Goal: Information Seeking & Learning: Learn about a topic

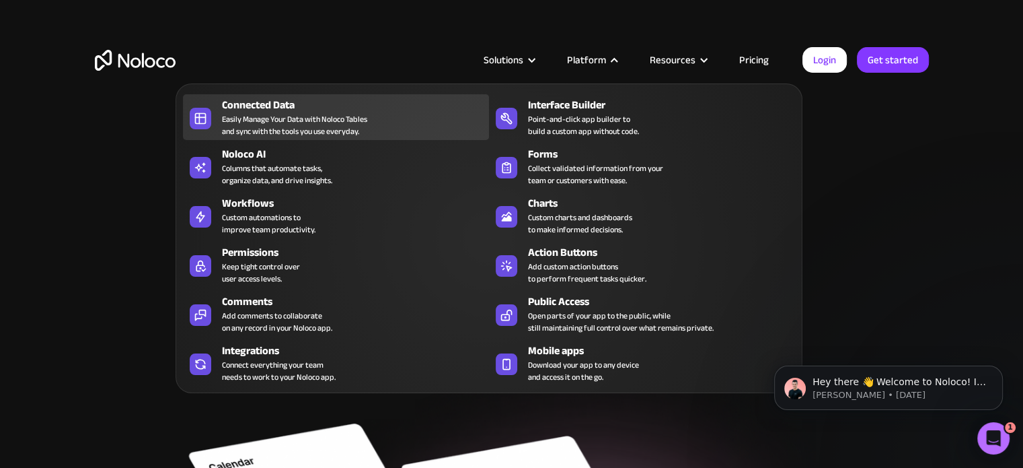
click at [253, 115] on div "Easily Manage Your Data with Noloco Tables and sync with the tools you use ever…" at bounding box center [294, 125] width 145 height 24
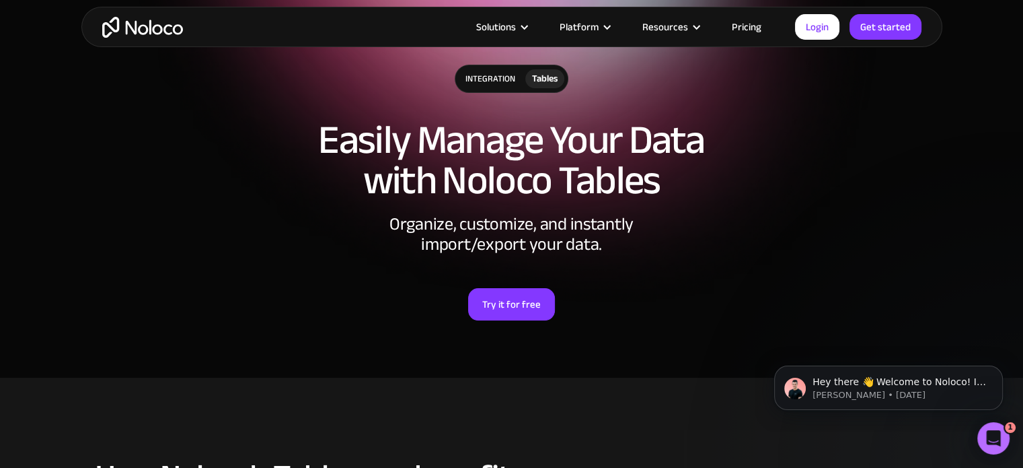
scroll to position [67, 0]
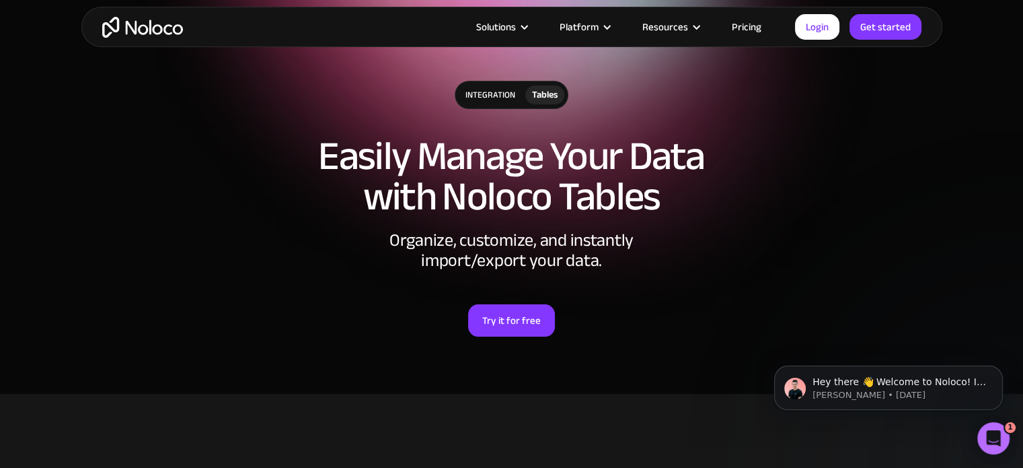
click at [540, 102] on div "Tables" at bounding box center [545, 94] width 26 height 15
click at [505, 88] on div "integration" at bounding box center [490, 94] width 70 height 27
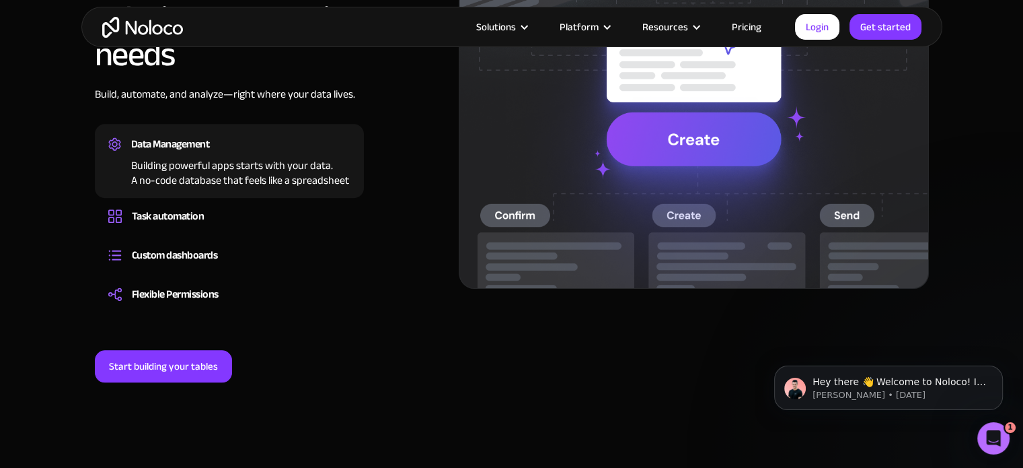
scroll to position [1211, 0]
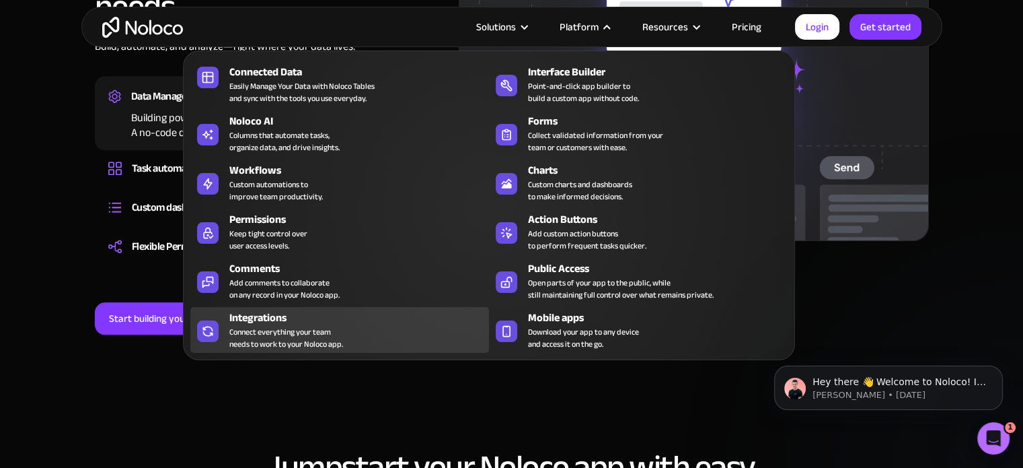
click at [318, 336] on div "Connect everything your team needs to work to your Noloco app." at bounding box center [286, 338] width 114 height 24
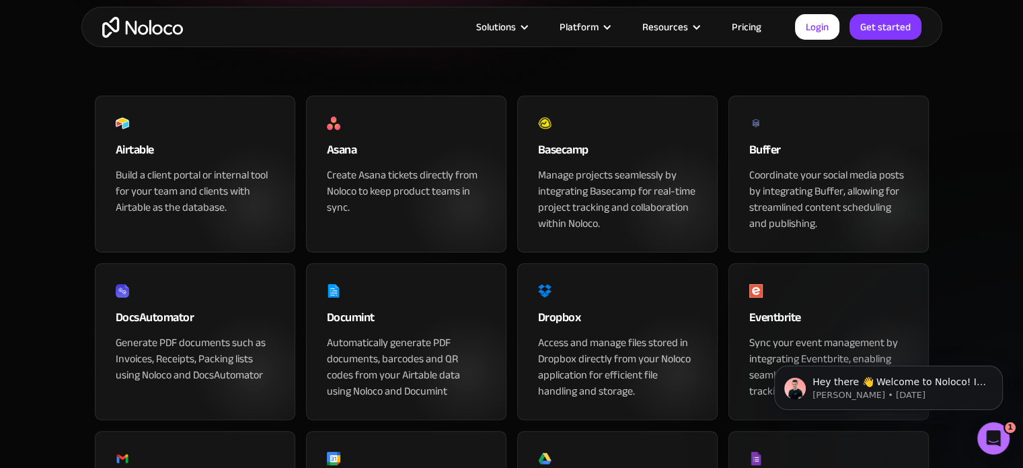
scroll to position [202, 0]
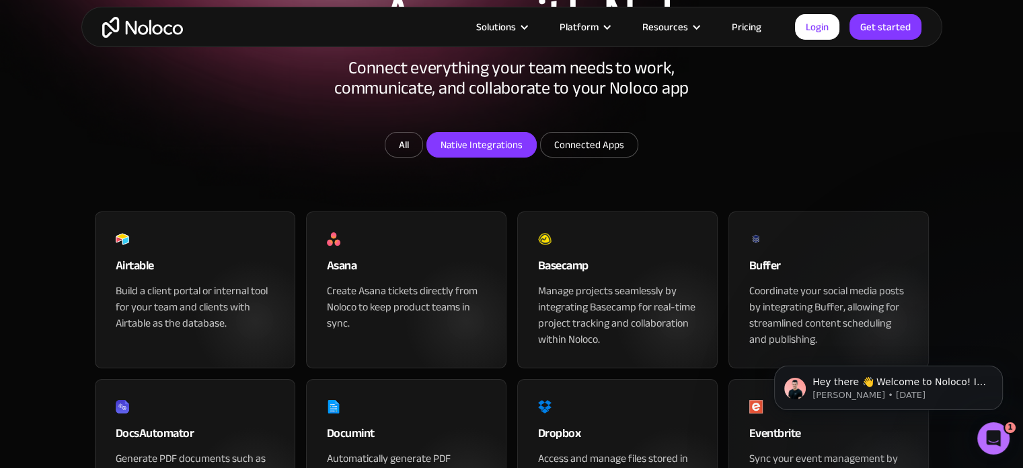
click at [467, 157] on input "Native Integrations" at bounding box center [481, 145] width 109 height 24
checkbox input "true"
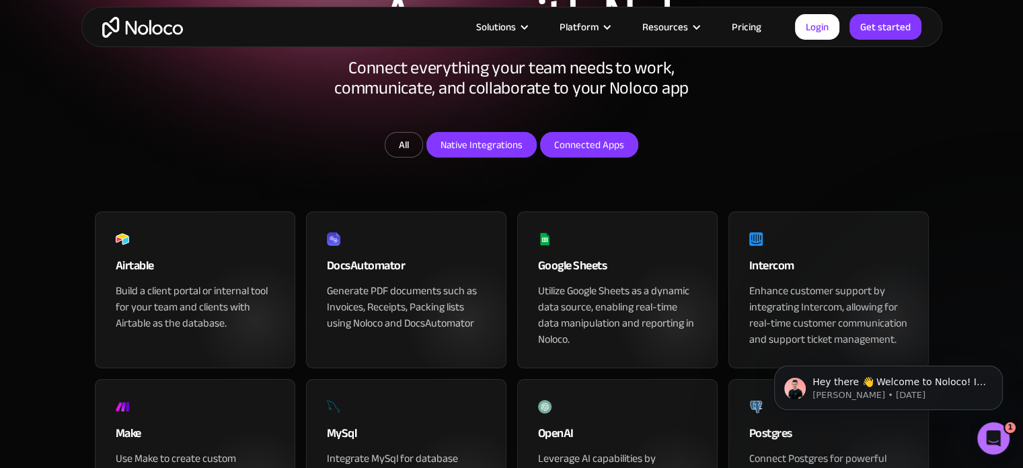
click at [536, 157] on input "Connected Apps" at bounding box center [481, 145] width 109 height 24
checkbox input "true"
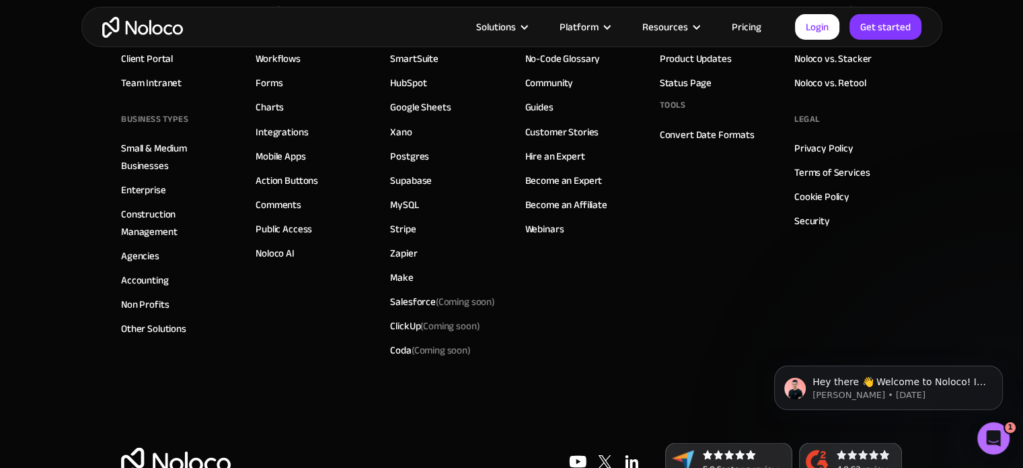
scroll to position [2405, 0]
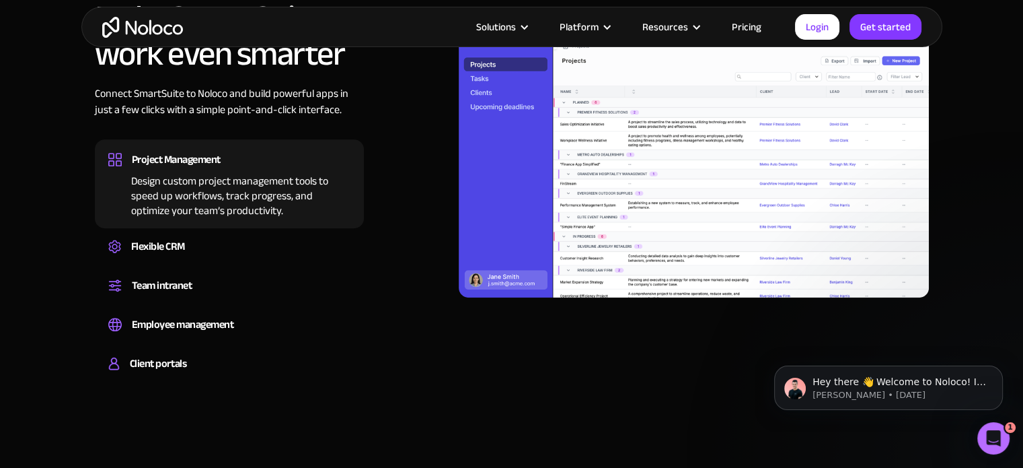
scroll to position [1076, 0]
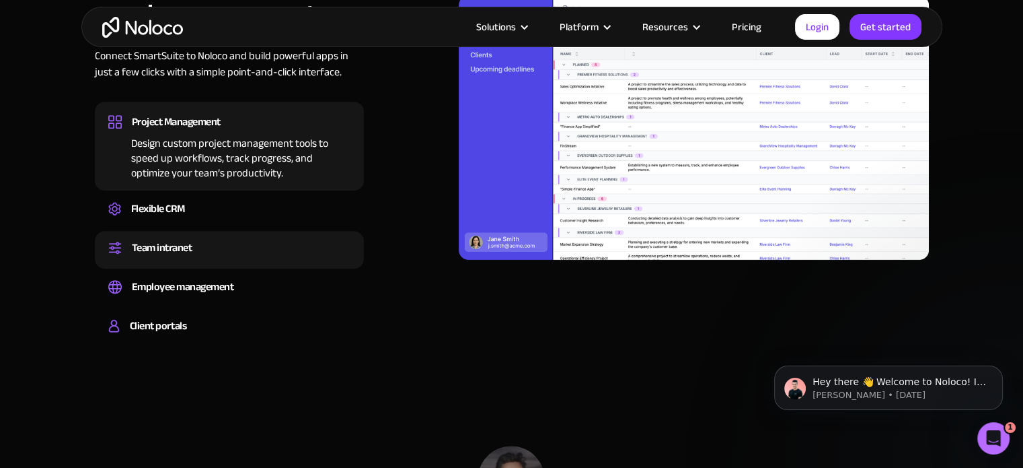
drag, startPoint x: 170, startPoint y: 250, endPoint x: 168, endPoint y: 262, distance: 12.9
click at [170, 250] on div "Team intranet" at bounding box center [162, 247] width 61 height 20
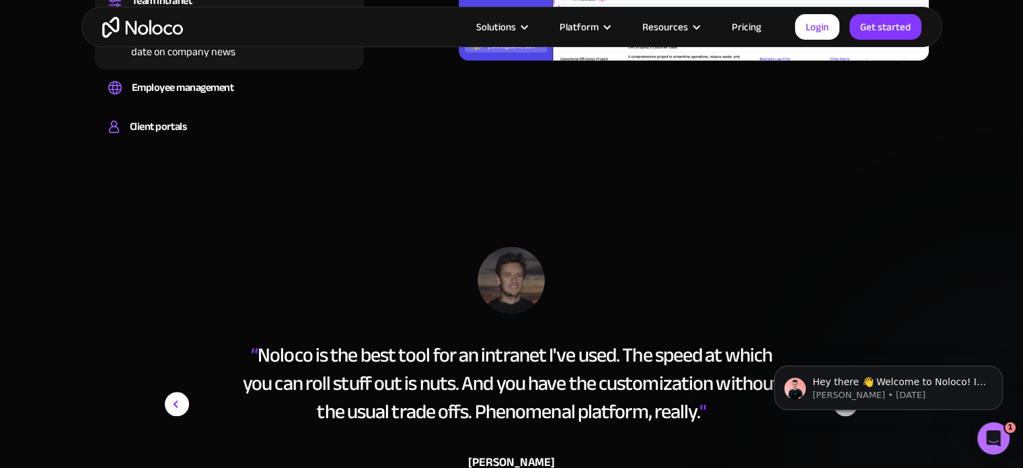
scroll to position [1346, 0]
